Goal: Transaction & Acquisition: Purchase product/service

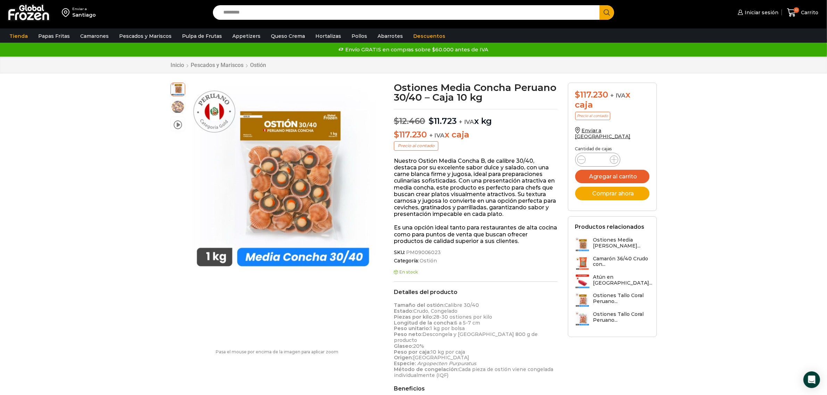
click at [274, 13] on input "Search input" at bounding box center [408, 12] width 376 height 15
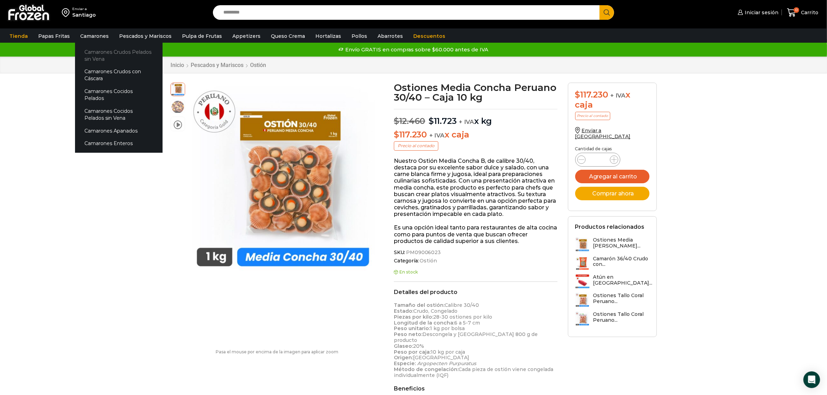
click at [98, 50] on link "Camarones Crudos Pelados sin Vena" at bounding box center [118, 55] width 87 height 20
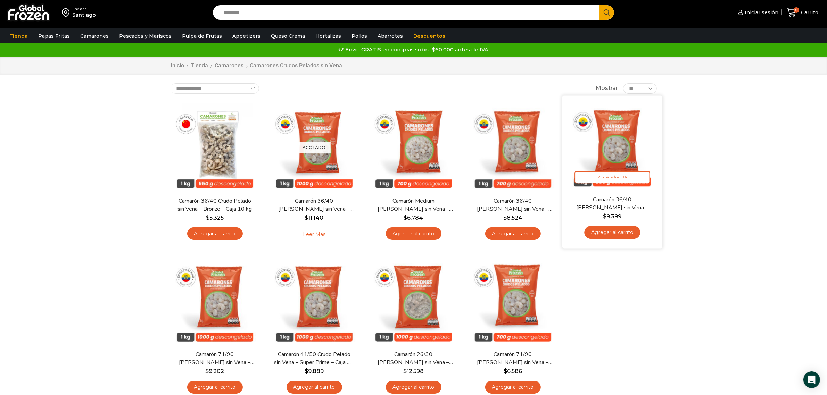
click at [624, 136] on img at bounding box center [612, 146] width 90 height 90
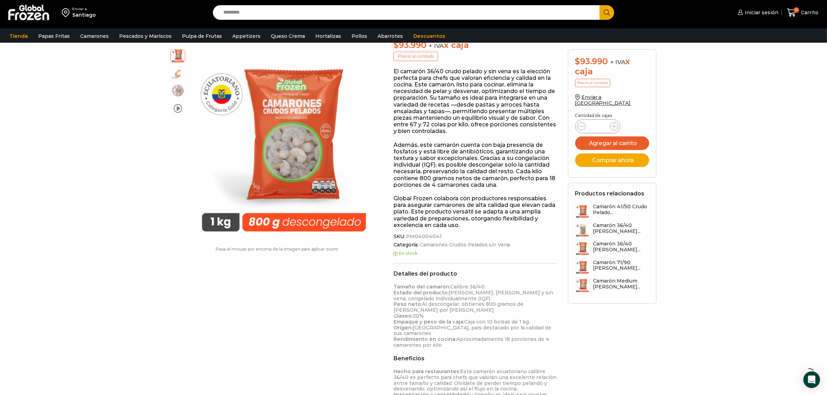
scroll to position [87, 0]
